Goal: Task Accomplishment & Management: Manage account settings

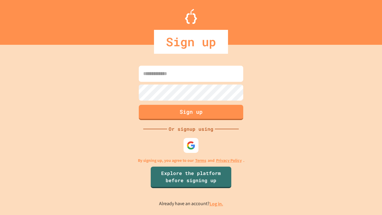
click at [217, 203] on link "Log in." at bounding box center [216, 203] width 14 height 6
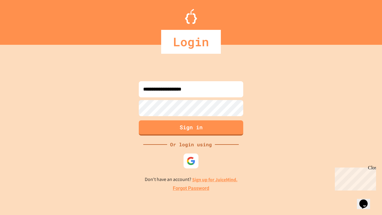
type input "**********"
